Goal: Register for event/course

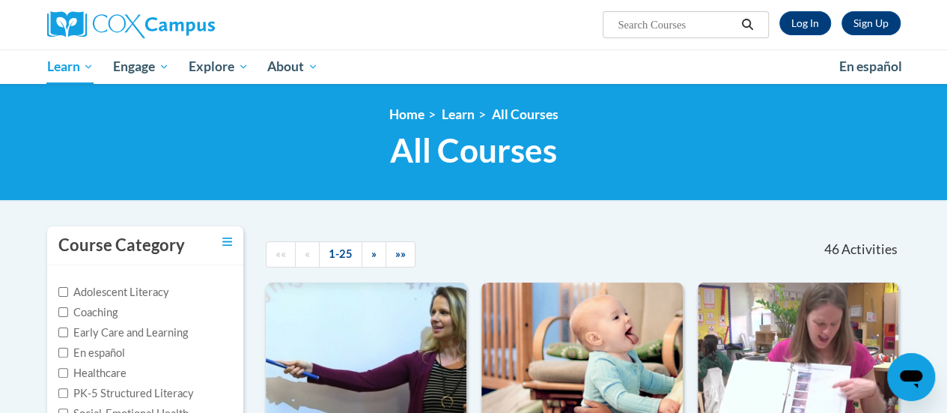
click at [660, 23] on input "Search..." at bounding box center [676, 25] width 120 height 18
type input "s"
type input "dyslexia"
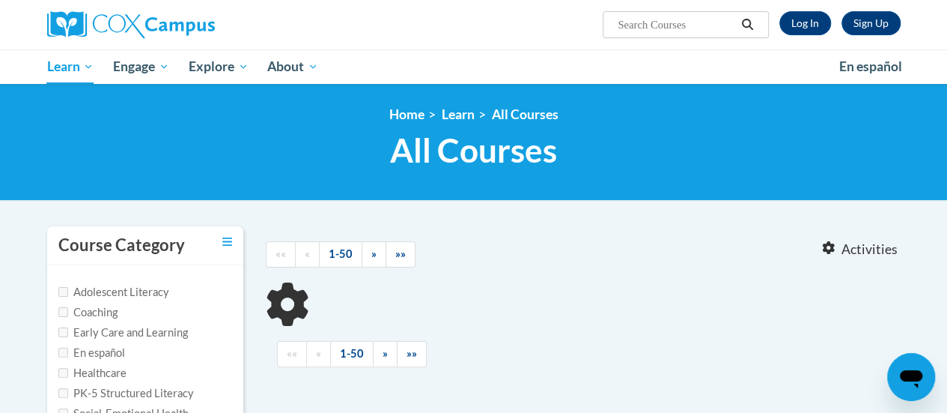
type input "[MEDICAL_DATA]"
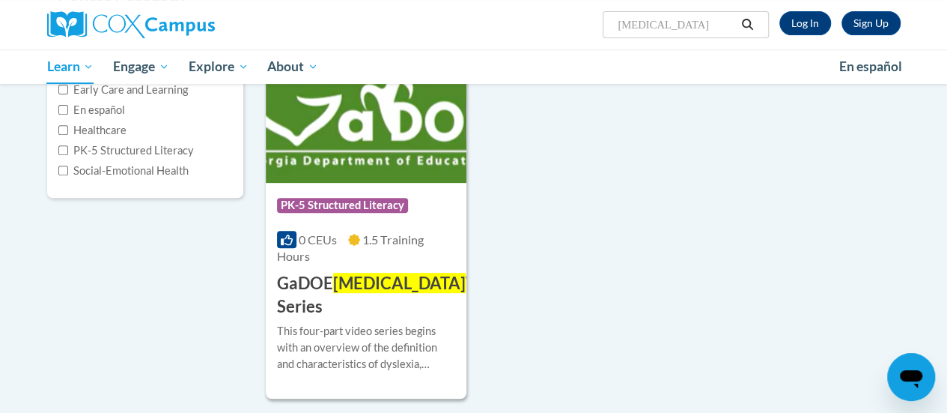
scroll to position [243, 0]
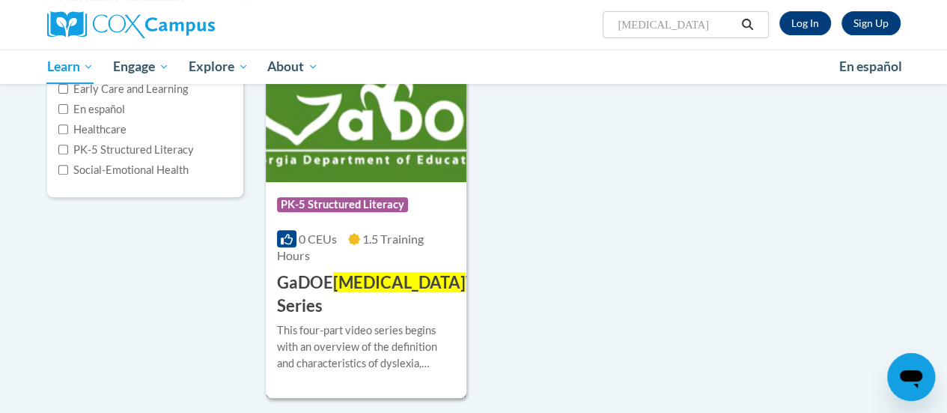
click at [343, 281] on span "Dyslexia" at bounding box center [399, 282] width 133 height 20
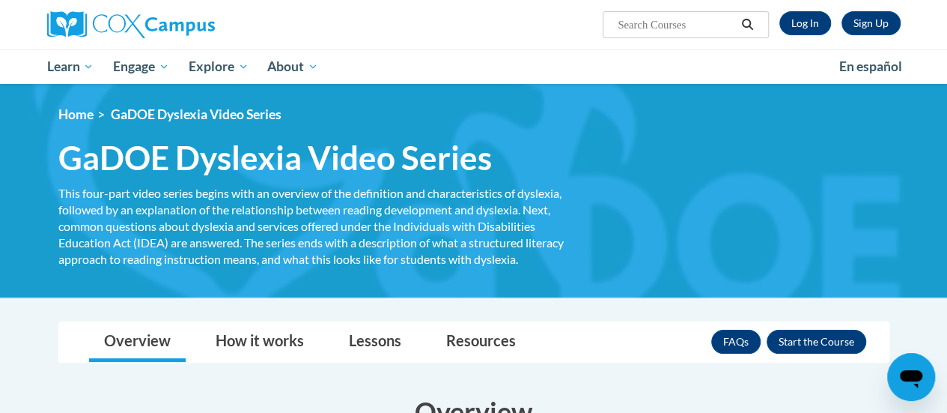
click at [698, 23] on input "Search..." at bounding box center [676, 25] width 120 height 18
type input "fluency"
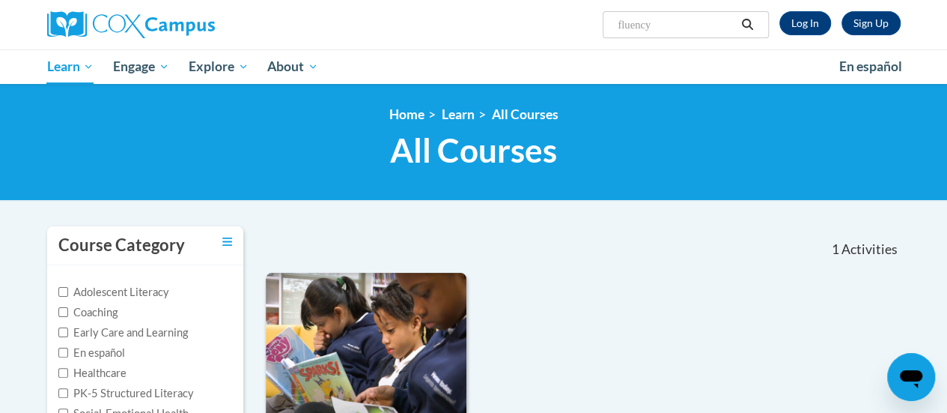
drag, startPoint x: 684, startPoint y: 26, endPoint x: 700, endPoint y: 16, distance: 18.5
click at [693, 22] on input "fluency" at bounding box center [676, 25] width 120 height 18
type input "f"
type input "systematic and explicic phonics"
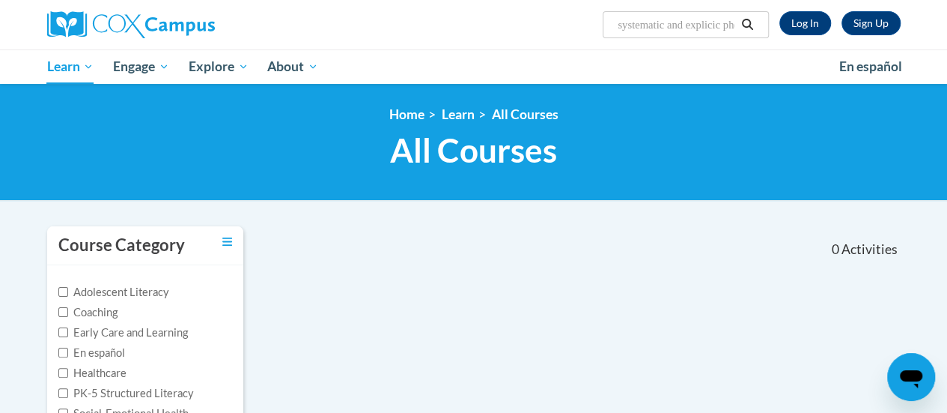
click at [696, 25] on input "systematic and explicic phonics" at bounding box center [676, 25] width 120 height 18
type input "phonics"
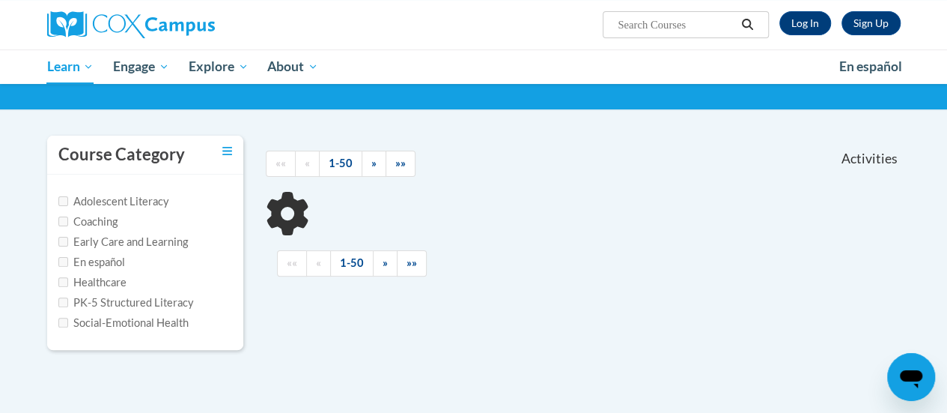
scroll to position [91, 0]
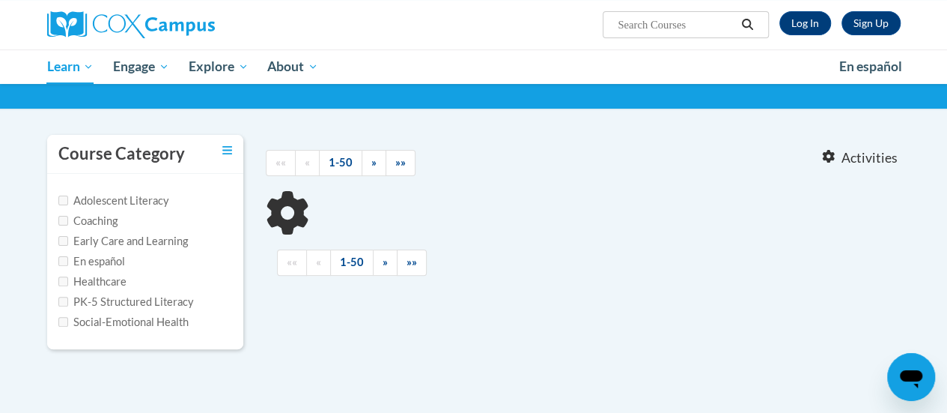
type input "phonics"
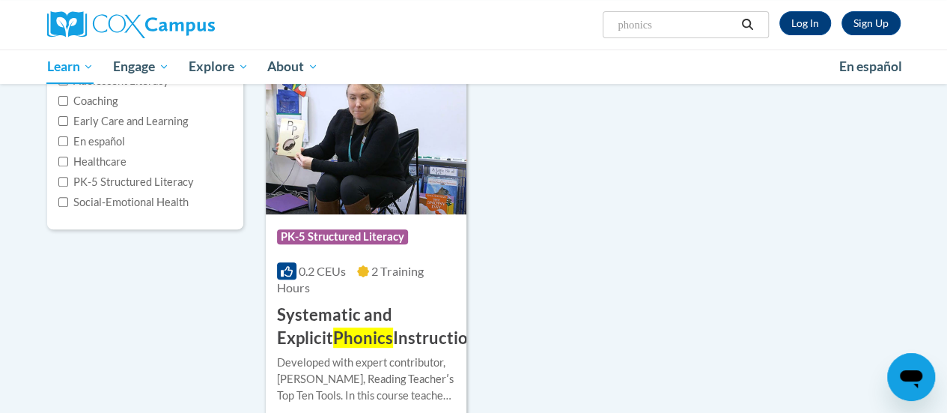
scroll to position [211, 0]
click at [393, 142] on img at bounding box center [366, 137] width 201 height 153
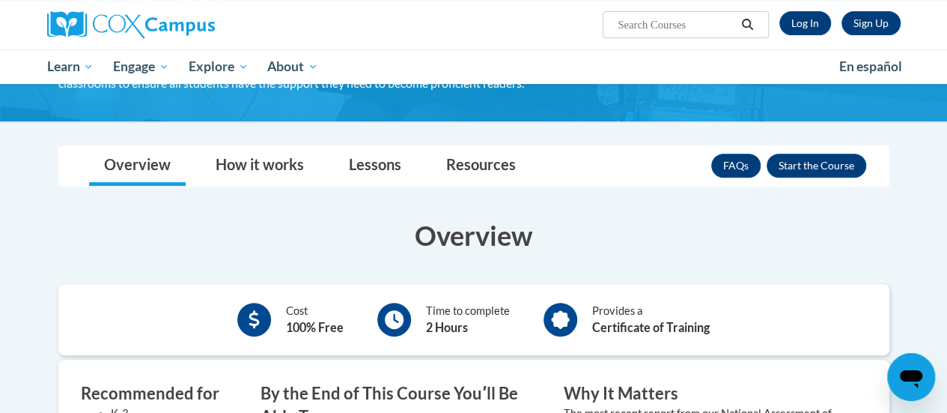
scroll to position [213, 0]
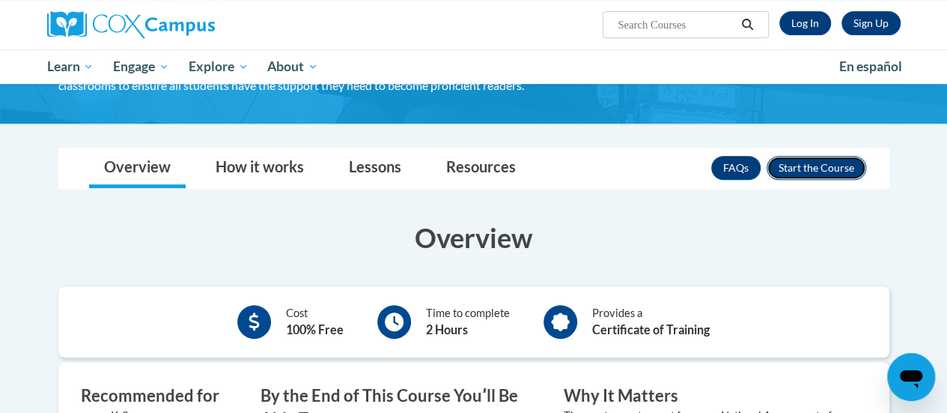
click at [840, 168] on button "Enroll" at bounding box center [817, 168] width 100 height 24
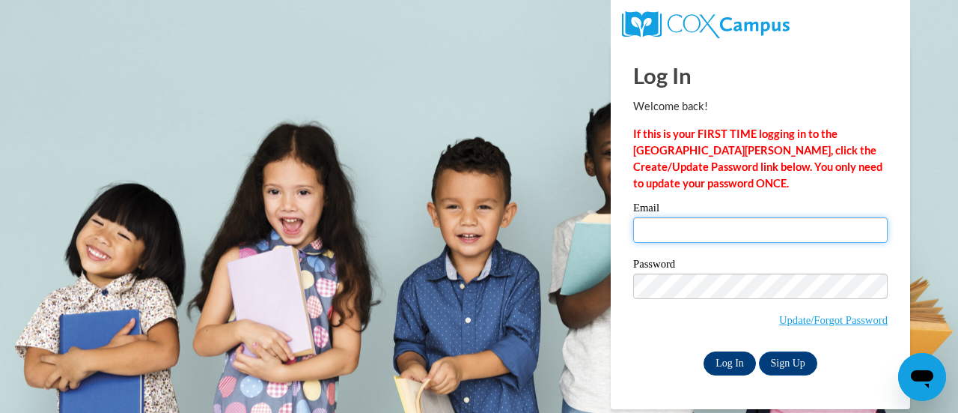
type input "[EMAIL_ADDRESS][DOMAIN_NAME]"
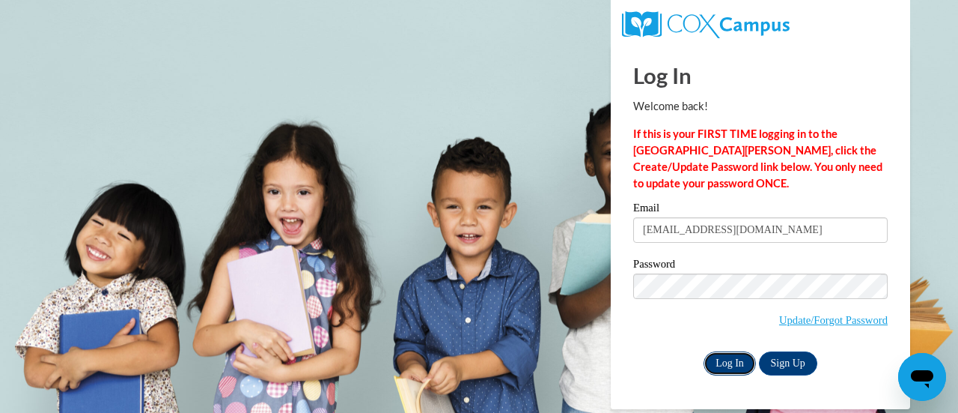
click at [731, 358] on input "Log In" at bounding box center [730, 363] width 52 height 24
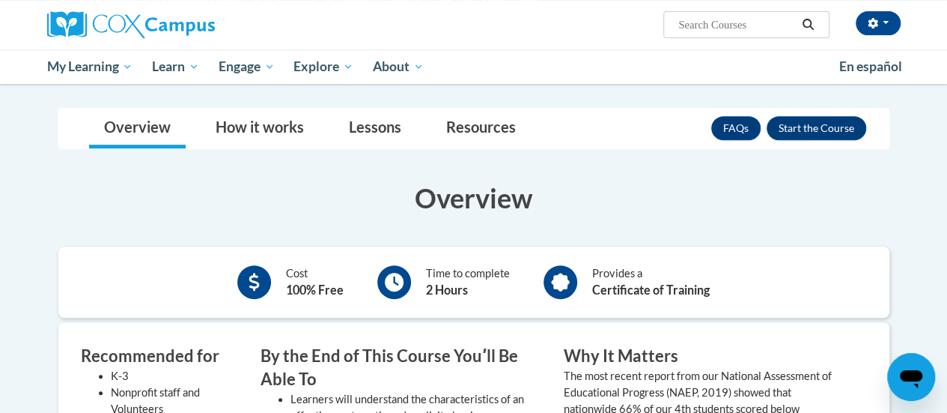
scroll to position [216, 0]
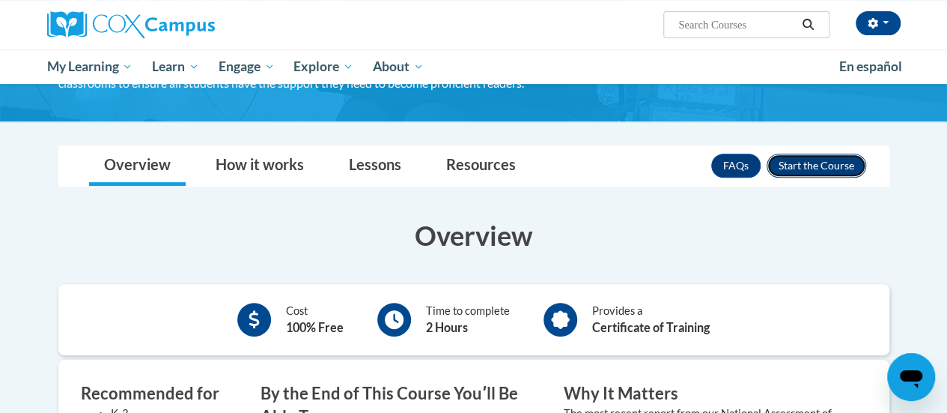
click at [813, 161] on button "Enroll" at bounding box center [817, 165] width 100 height 24
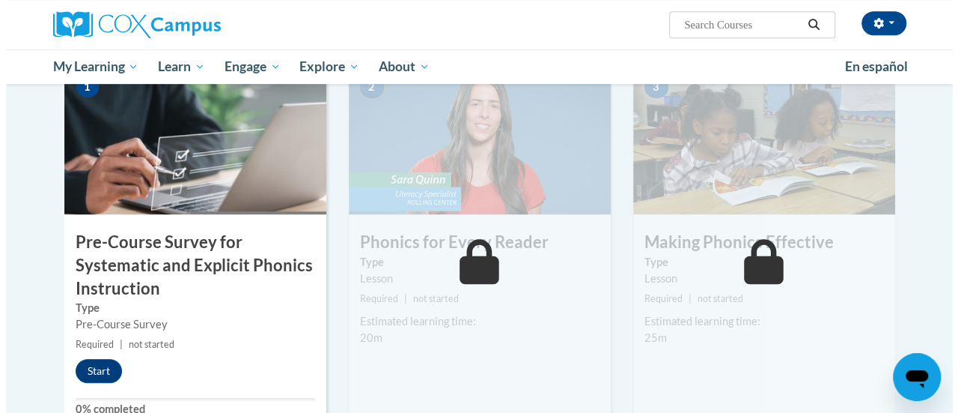
scroll to position [363, 0]
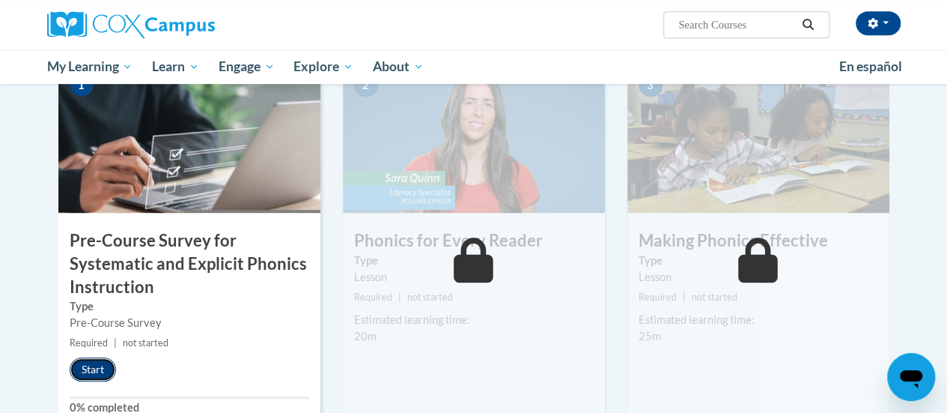
click at [96, 364] on button "Start" at bounding box center [93, 369] width 46 height 24
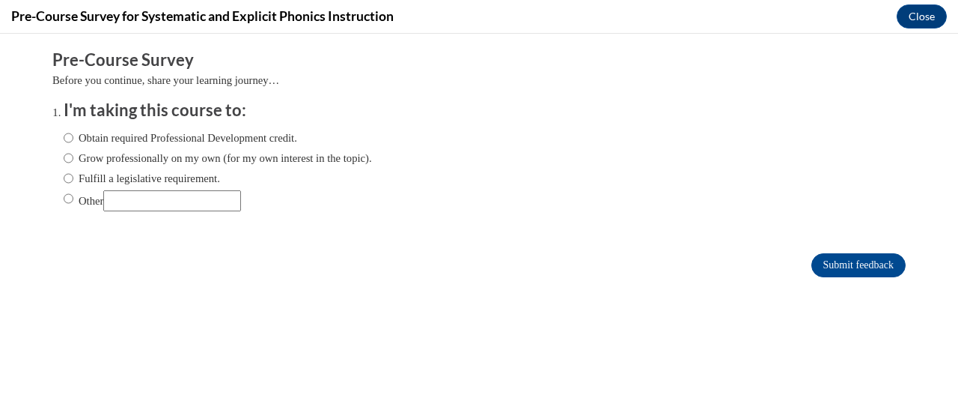
scroll to position [0, 0]
click at [52, 174] on ol "I'm taking this course to: Obtain required Professional Development credit. Gro…" at bounding box center [490, 167] width 876 height 136
click at [64, 179] on input "Fulfill a legislative requirement." at bounding box center [69, 178] width 10 height 16
radio input "true"
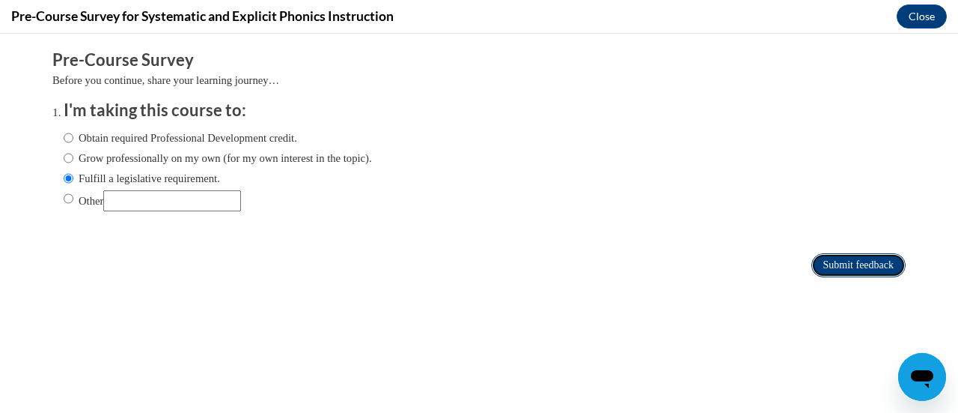
click at [849, 269] on input "Submit feedback" at bounding box center [859, 265] width 94 height 24
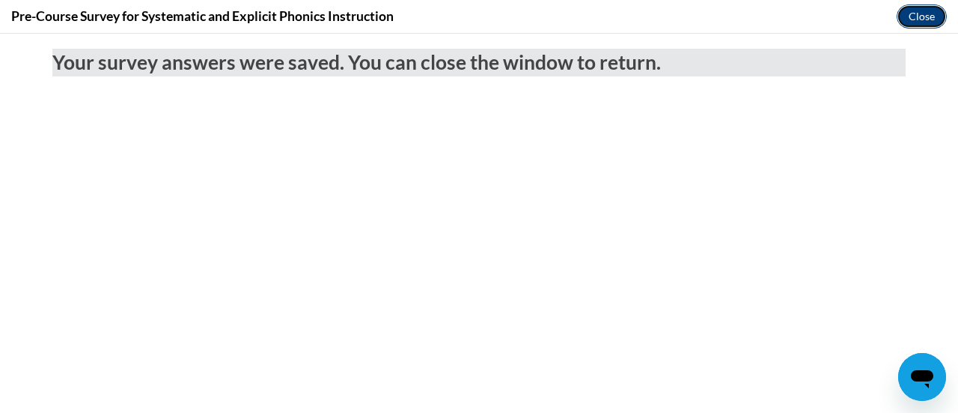
click at [921, 14] on button "Close" at bounding box center [922, 16] width 50 height 24
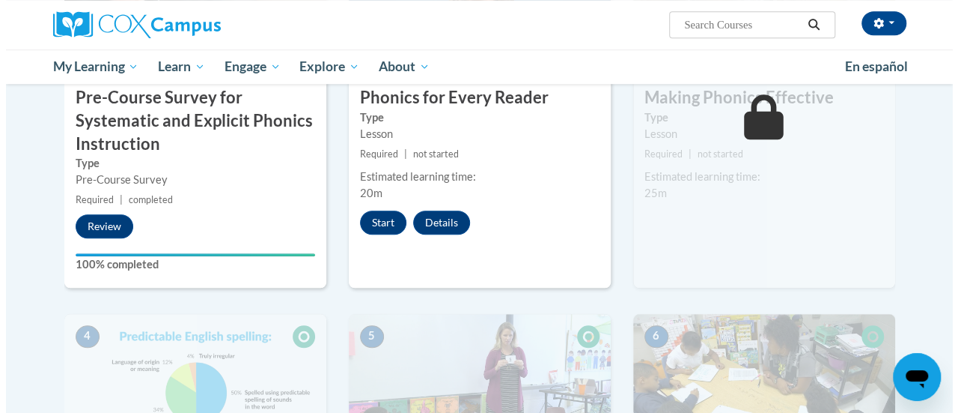
scroll to position [505, 0]
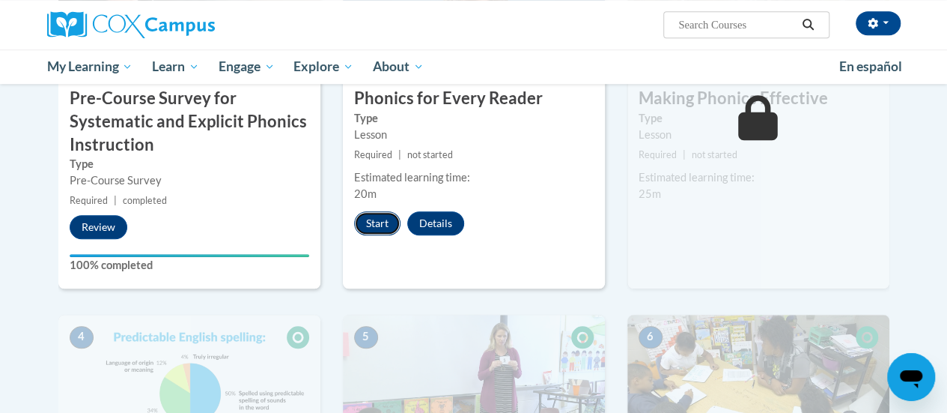
click at [377, 222] on button "Start" at bounding box center [377, 223] width 46 height 24
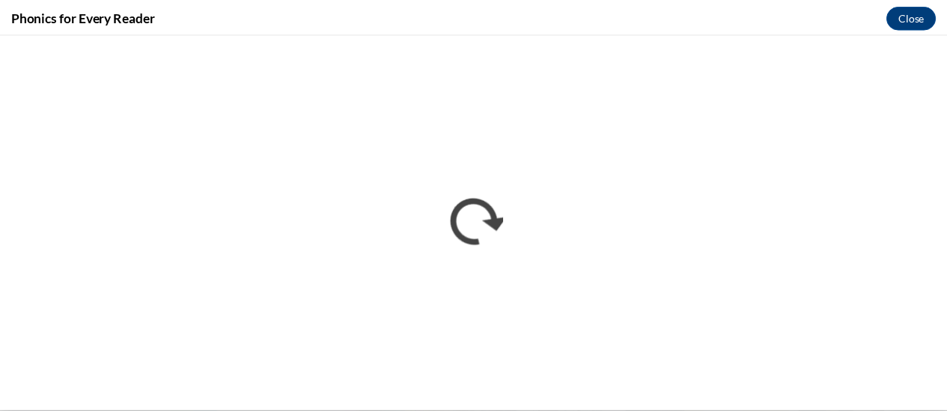
scroll to position [0, 0]
